Goal: Task Accomplishment & Management: Use online tool/utility

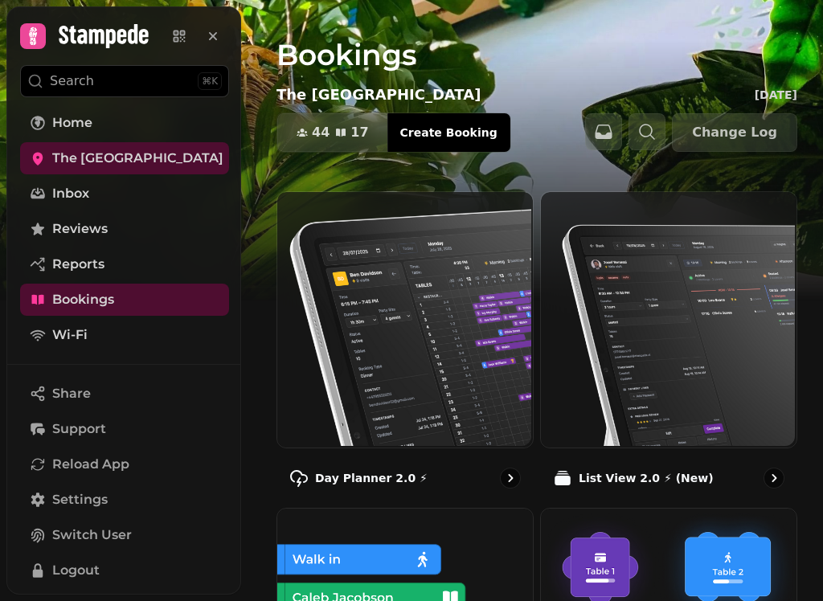
click at [367, 486] on p "Day Planner 2.0 ⚡" at bounding box center [371, 478] width 112 height 16
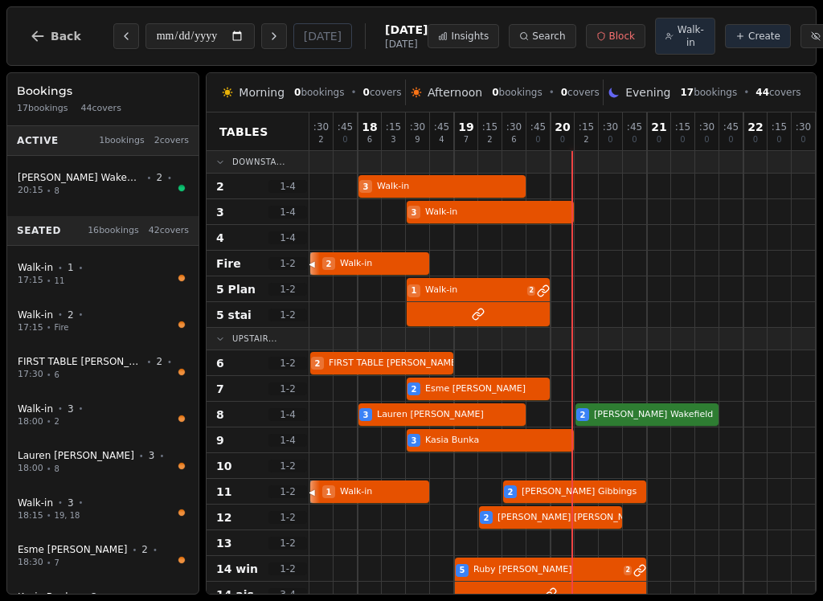
click at [630, 433] on div at bounding box center [635, 439] width 24 height 25
click at [599, 401] on div at bounding box center [611, 388] width 24 height 25
select select "****"
select select "*"
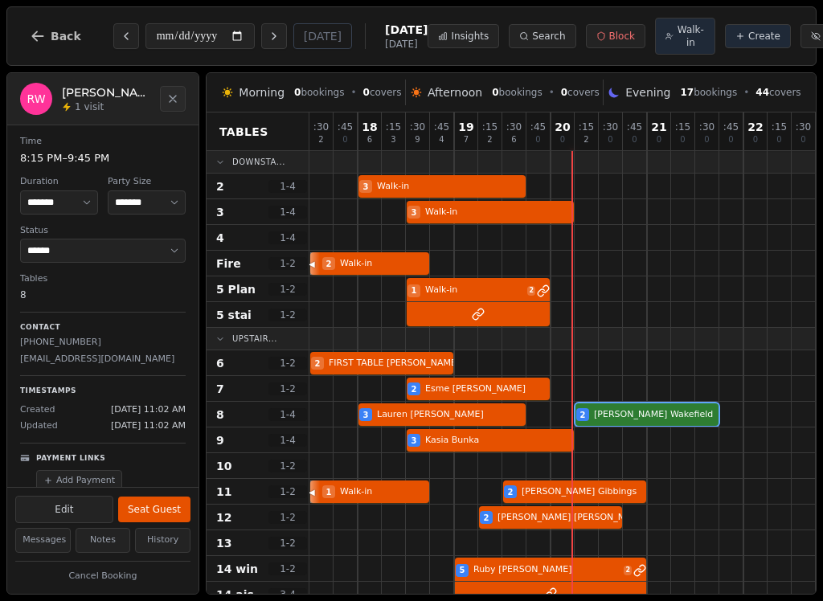
click at [146, 508] on button "Seat Guest" at bounding box center [154, 510] width 72 height 26
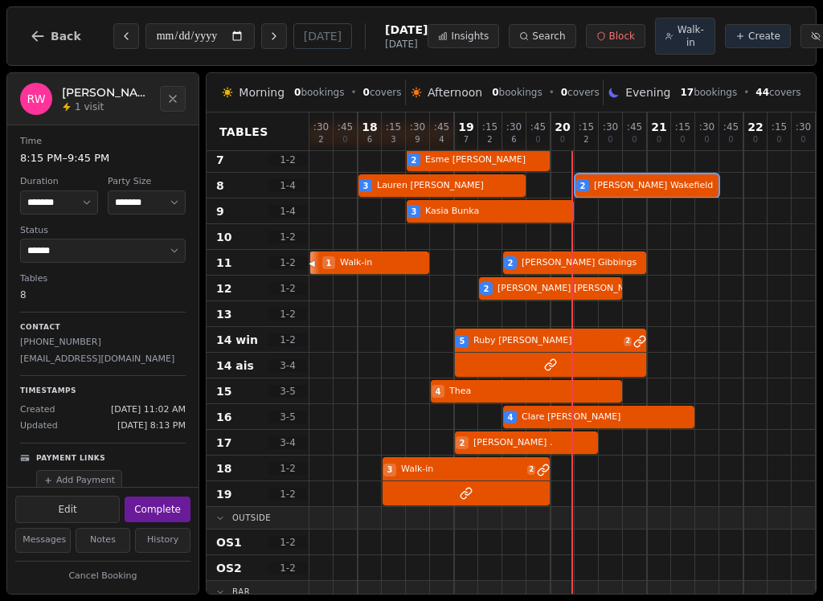
scroll to position [229, 0]
click at [169, 112] on button "Close" at bounding box center [173, 99] width 26 height 26
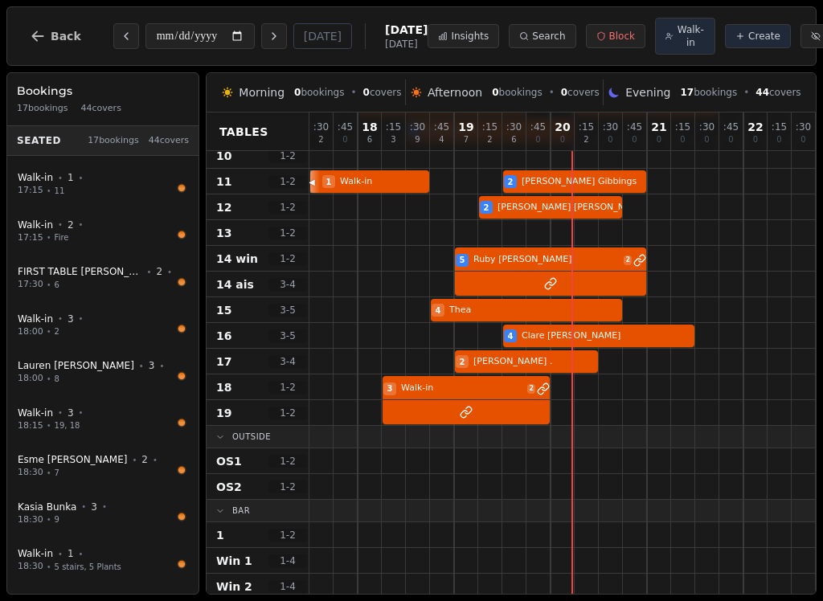
scroll to position [317, 0]
